Goal: Task Accomplishment & Management: Manage account settings

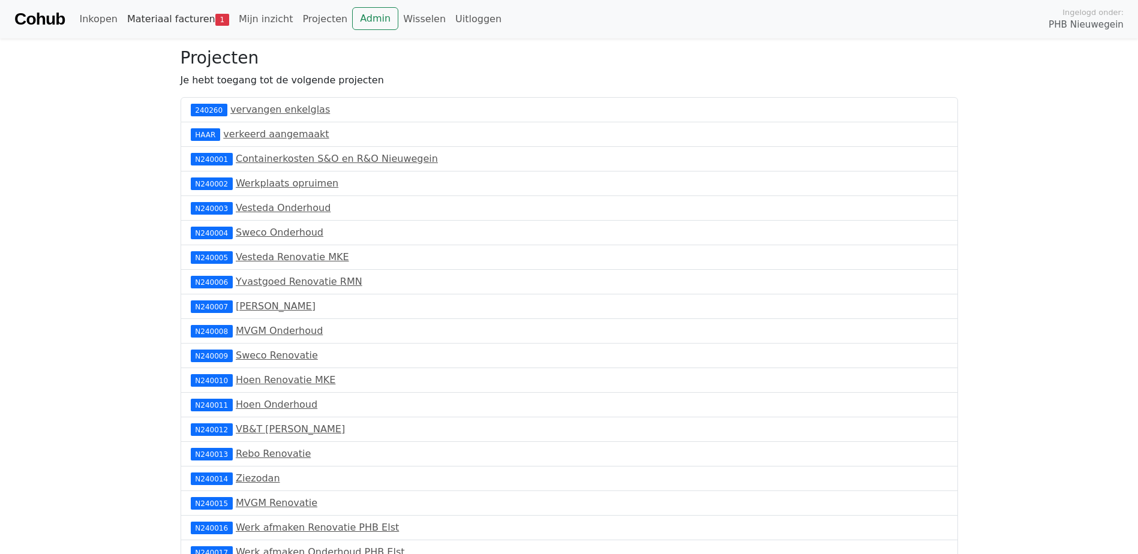
click at [137, 19] on link "Materiaal facturen 1" at bounding box center [178, 19] width 112 height 24
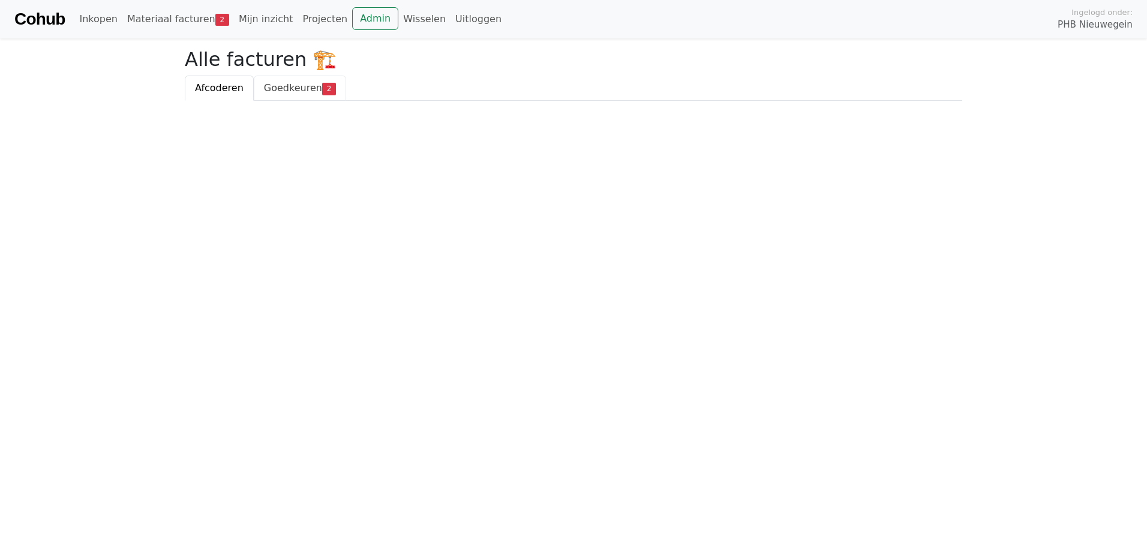
click at [272, 85] on span "Goedkeuren" at bounding box center [293, 87] width 58 height 11
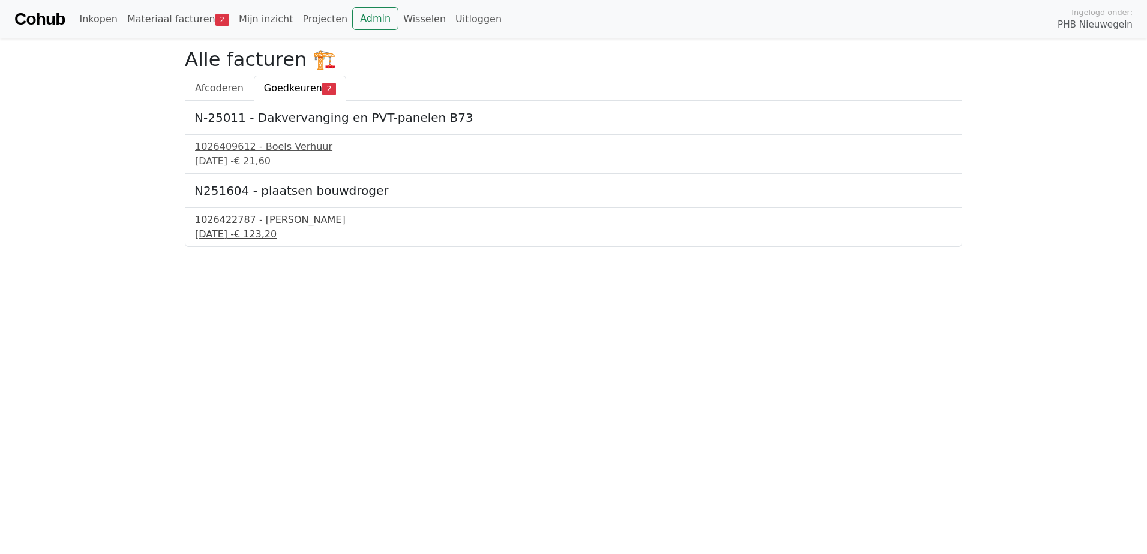
click at [254, 229] on div "16 september 2025 - € 123,20" at bounding box center [573, 234] width 757 height 14
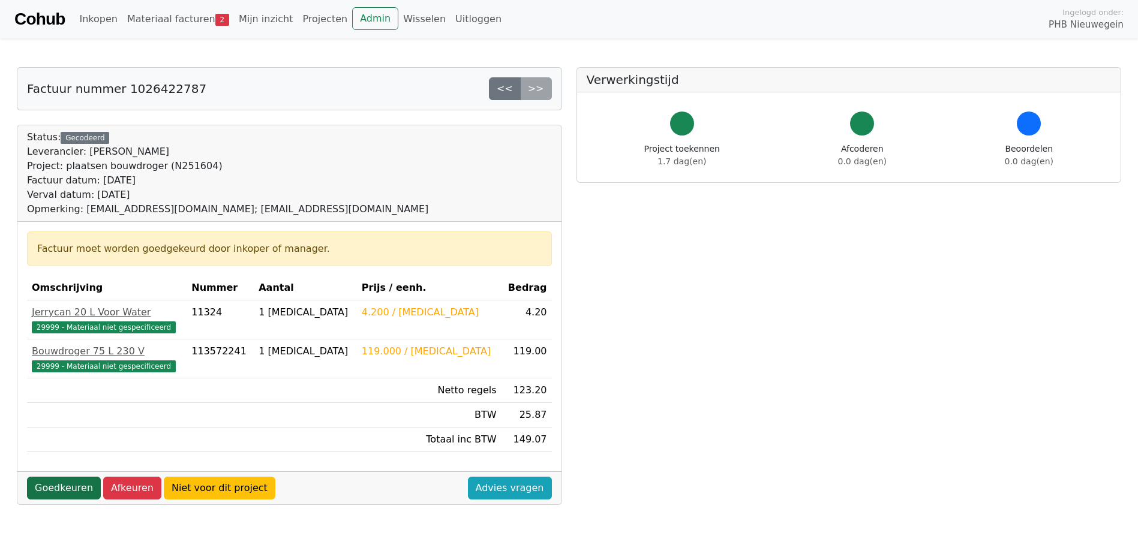
click at [43, 491] on link "Goedkeuren" at bounding box center [64, 488] width 74 height 23
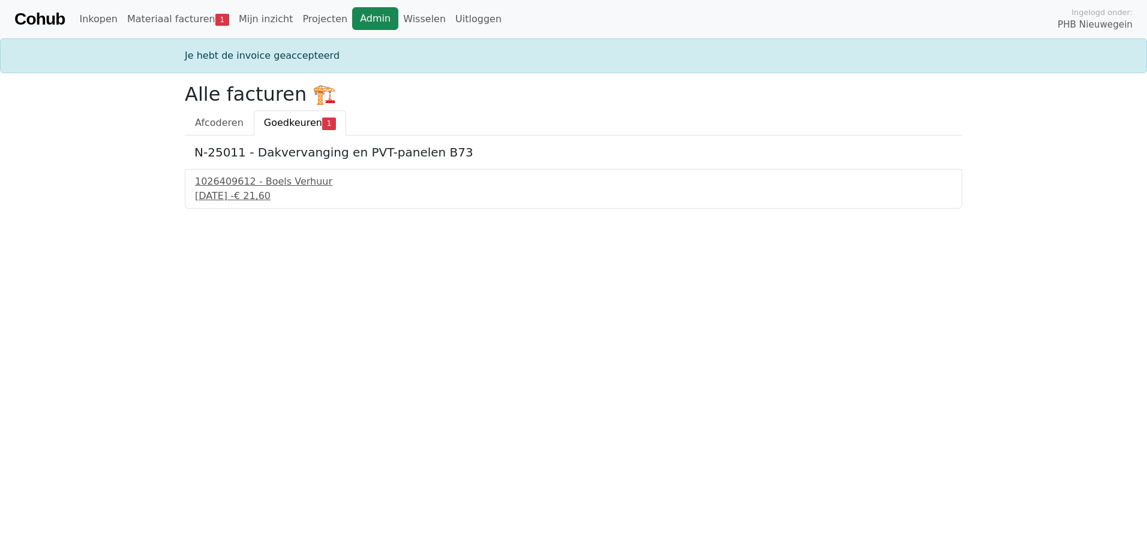
click at [352, 13] on link "Admin" at bounding box center [375, 18] width 46 height 23
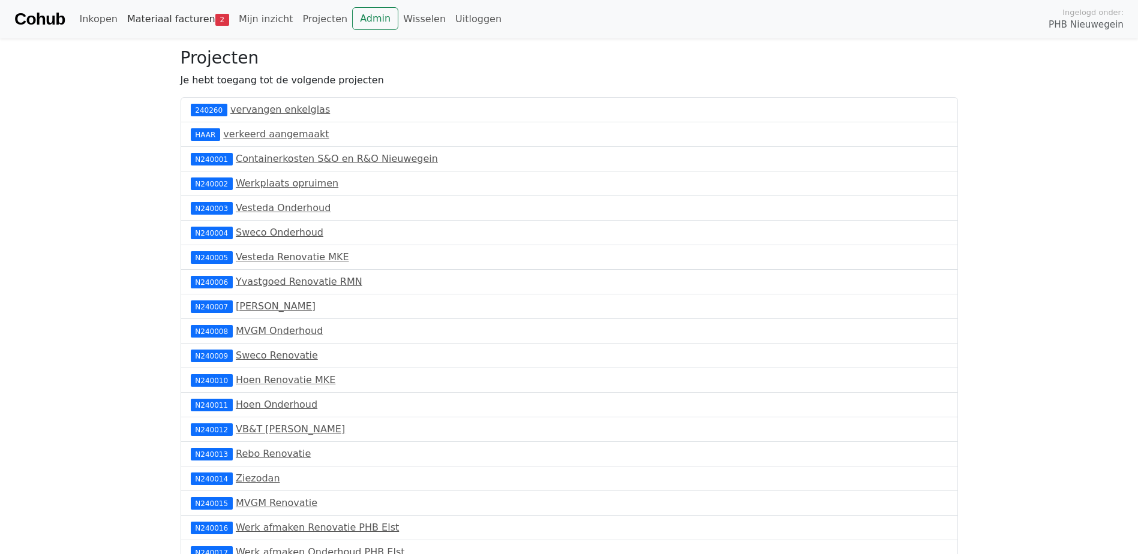
click at [179, 20] on link "Materiaal facturen 2" at bounding box center [178, 19] width 112 height 24
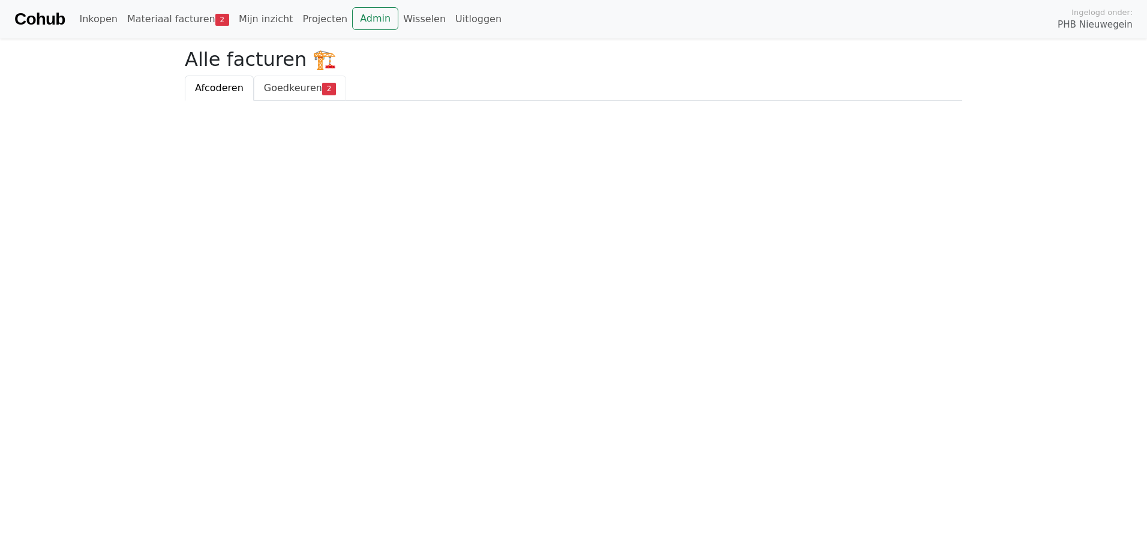
click at [281, 89] on span "Goedkeuren" at bounding box center [293, 87] width 58 height 11
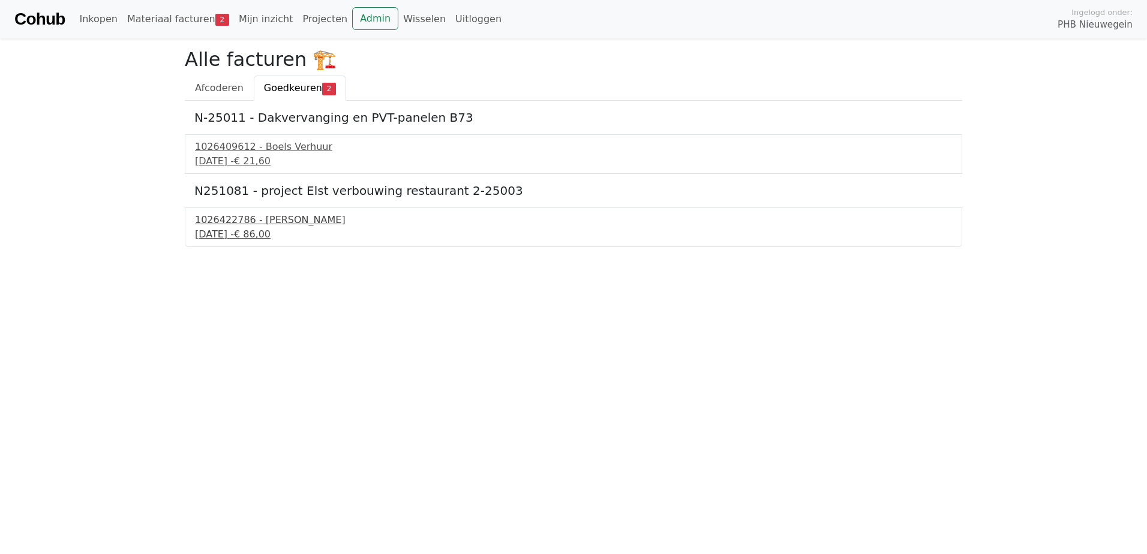
click at [240, 233] on div "[DATE] - € 86,00" at bounding box center [573, 234] width 757 height 14
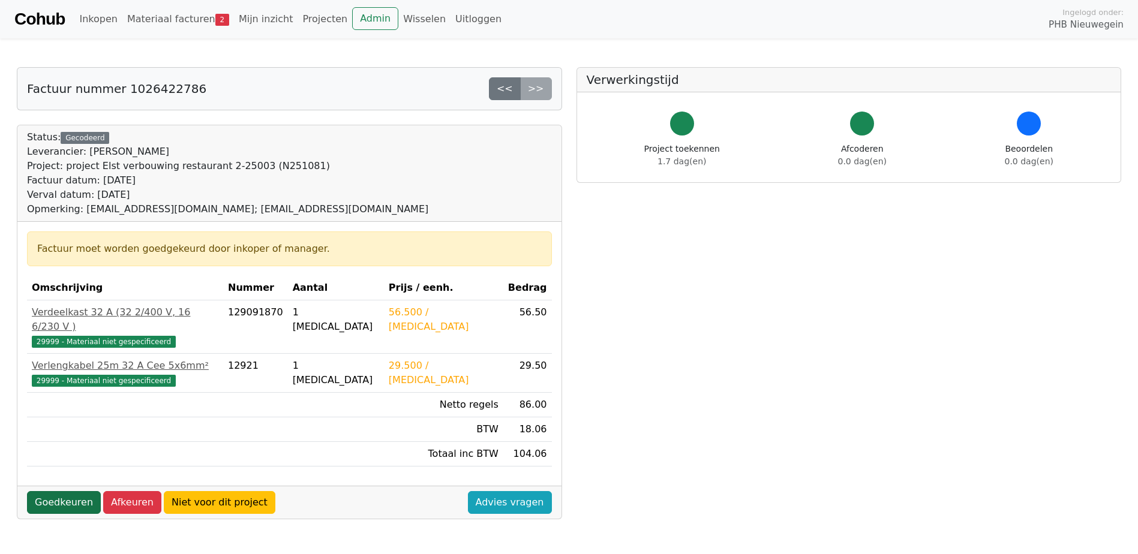
click at [58, 491] on link "Goedkeuren" at bounding box center [64, 502] width 74 height 23
